Goal: Find specific page/section: Find specific page/section

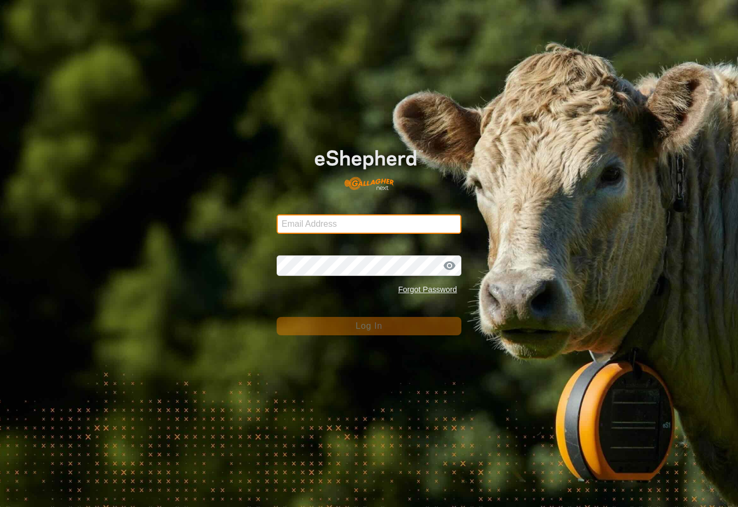
type input "[EMAIL_ADDRESS][DOMAIN_NAME]"
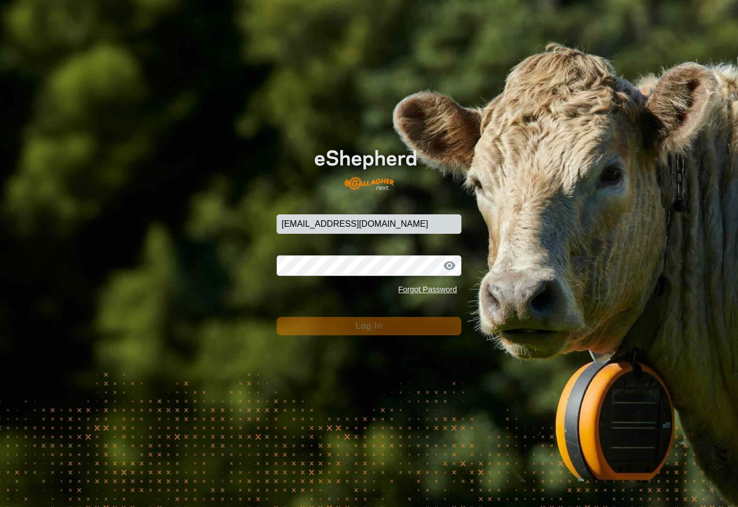
click at [369, 326] on button "Log In" at bounding box center [369, 326] width 185 height 18
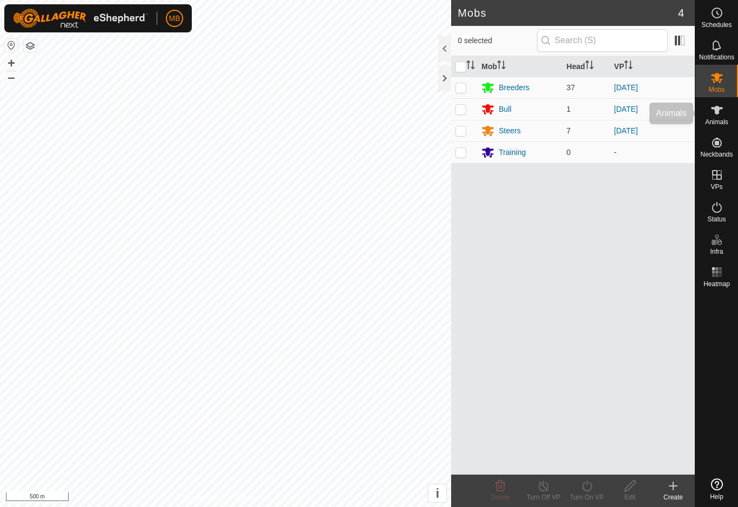
click at [726, 120] on span "Animals" at bounding box center [716, 122] width 23 height 6
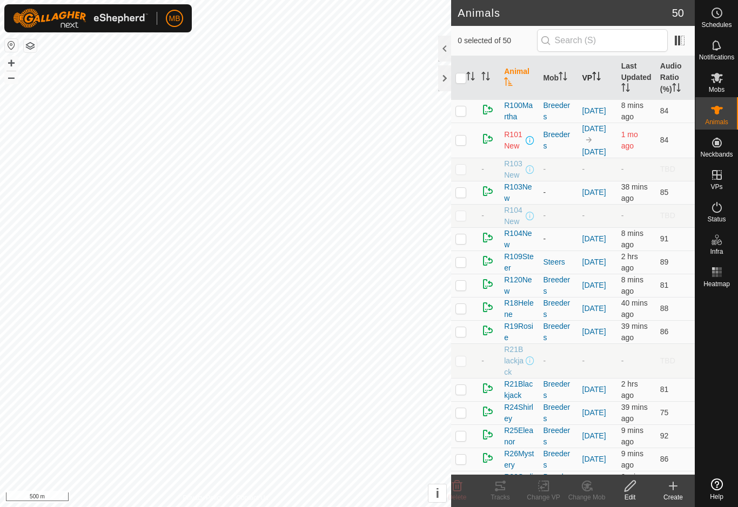
click at [598, 79] on icon "Activate to sort" at bounding box center [596, 76] width 9 height 9
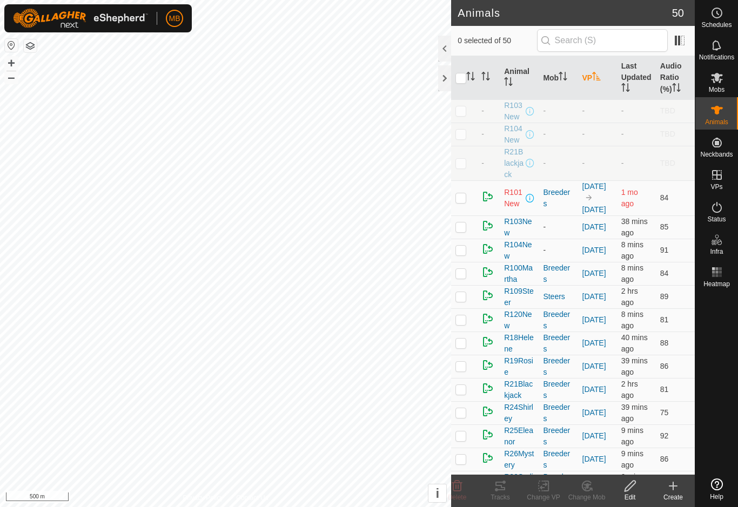
click at [591, 77] on th "VP" at bounding box center [597, 78] width 39 height 44
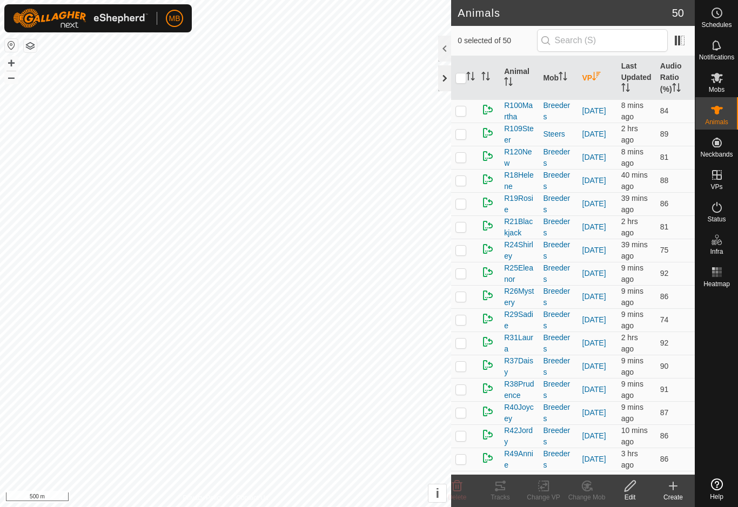
click at [443, 71] on div at bounding box center [444, 78] width 13 height 26
